Goal: Check status

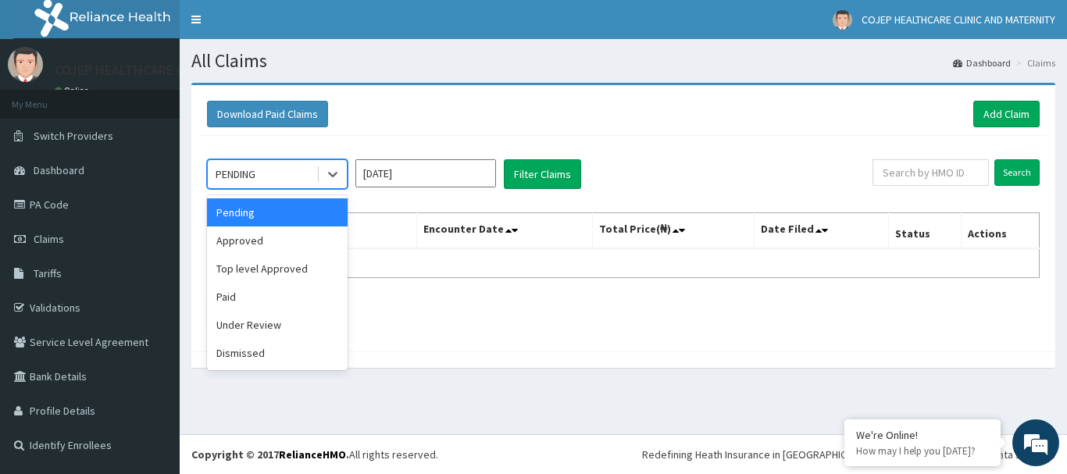
click at [309, 181] on div "PENDING" at bounding box center [262, 174] width 109 height 25
click at [285, 245] on div "Approved" at bounding box center [277, 240] width 141 height 28
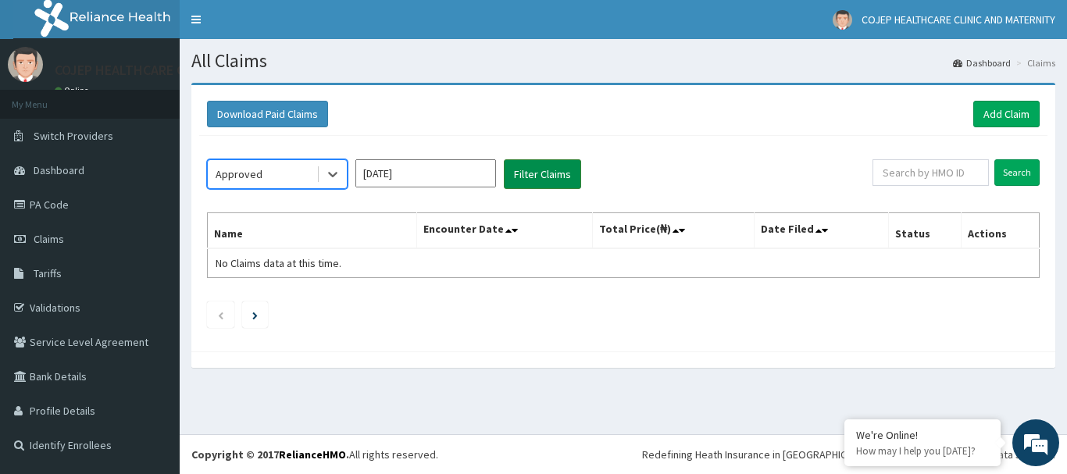
click at [539, 172] on button "Filter Claims" at bounding box center [542, 174] width 77 height 30
